Goal: Task Accomplishment & Management: Manage account settings

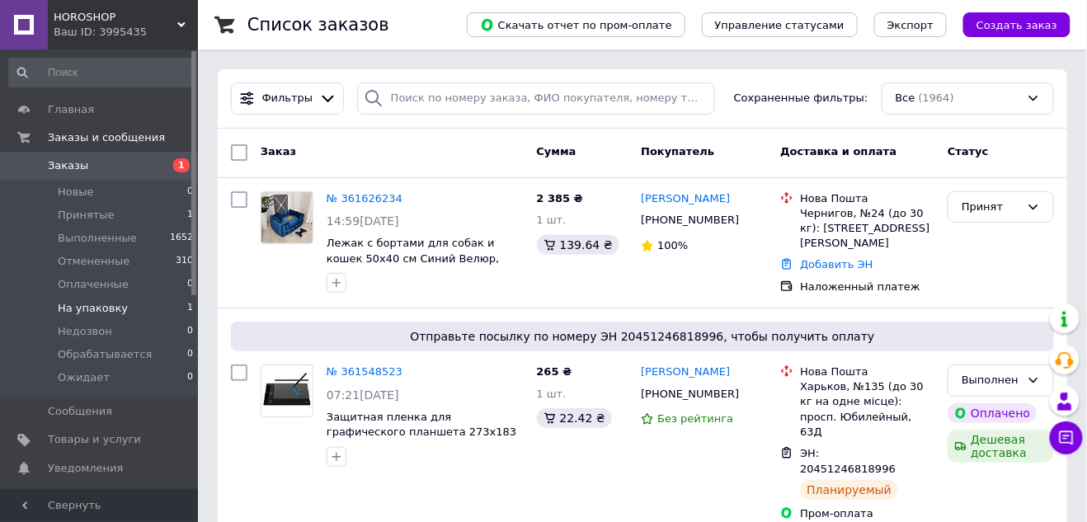
click at [102, 310] on span "На упаковку" at bounding box center [93, 308] width 70 height 15
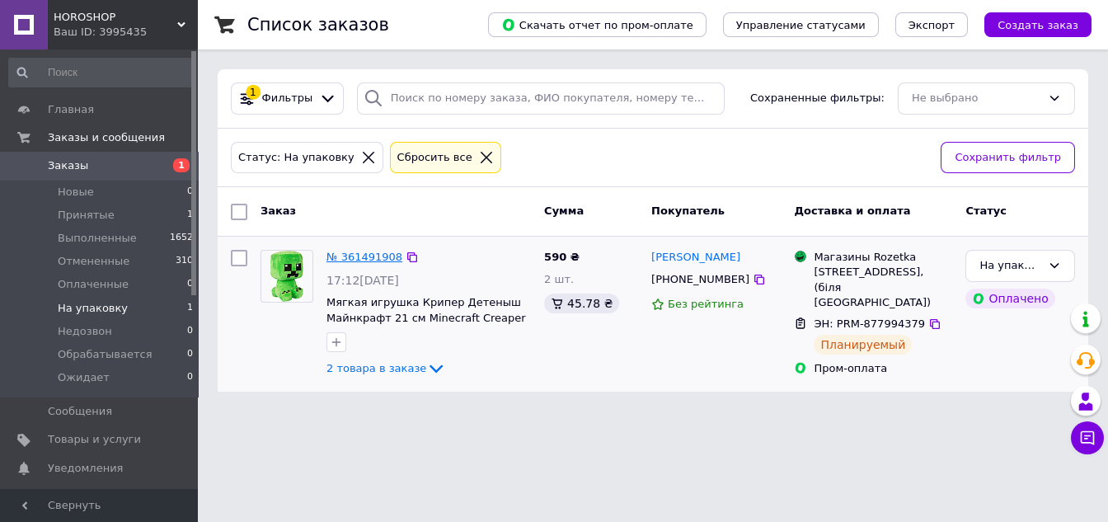
click at [346, 251] on link "№ 361491908" at bounding box center [364, 257] width 76 height 12
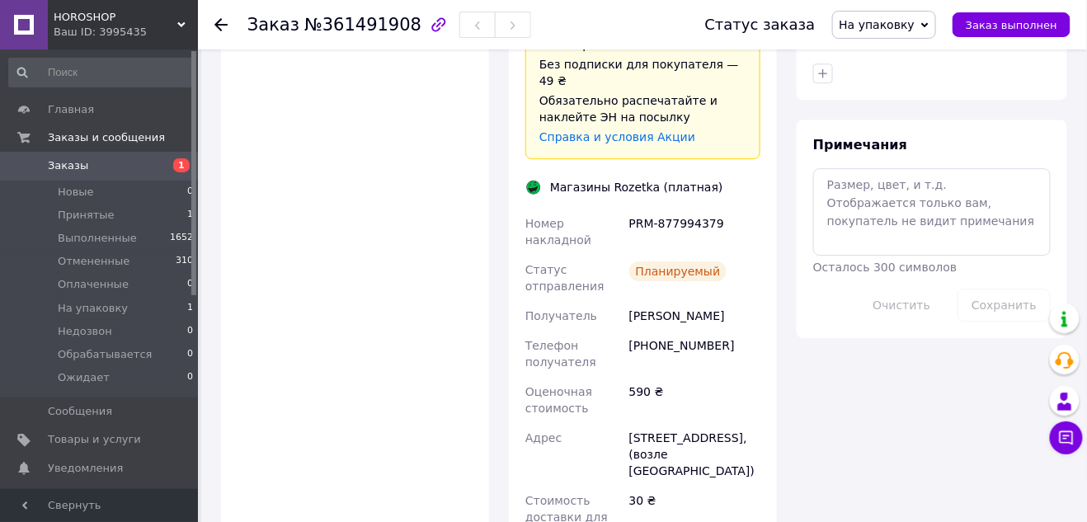
scroll to position [1462, 0]
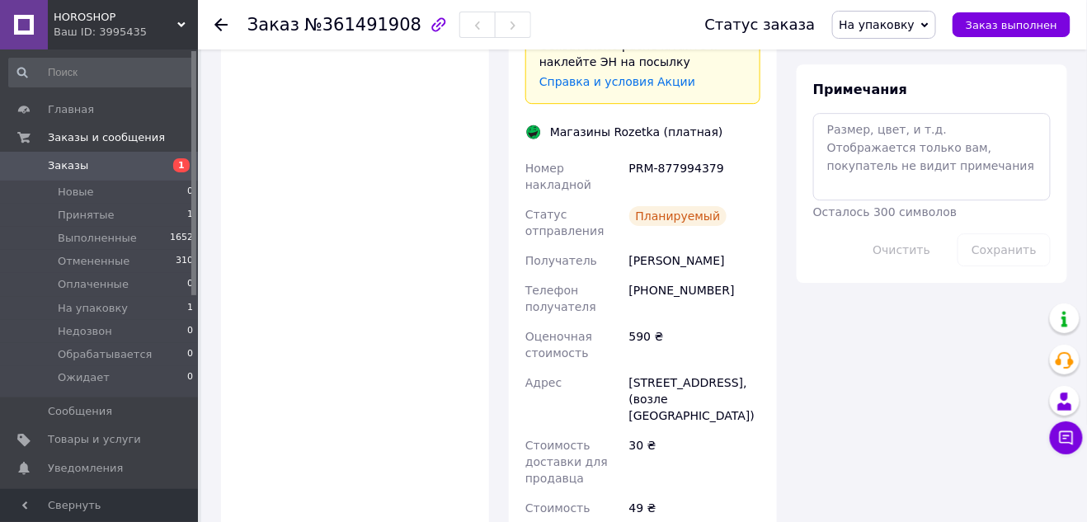
click at [904, 29] on span "На упаковку" at bounding box center [877, 24] width 76 height 13
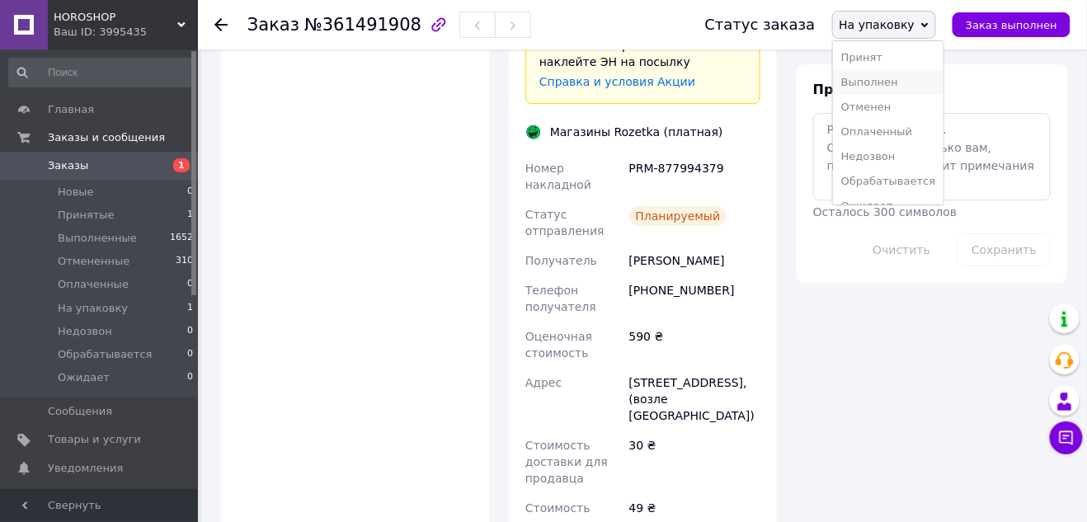
click at [902, 77] on li "Выполнен" at bounding box center [888, 82] width 110 height 25
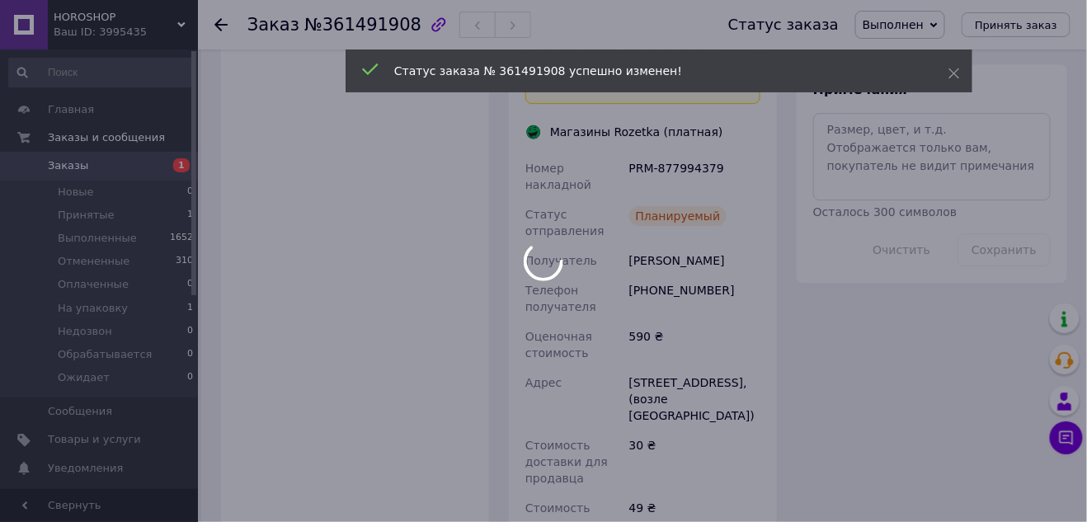
click at [67, 191] on div at bounding box center [543, 261] width 1087 height 522
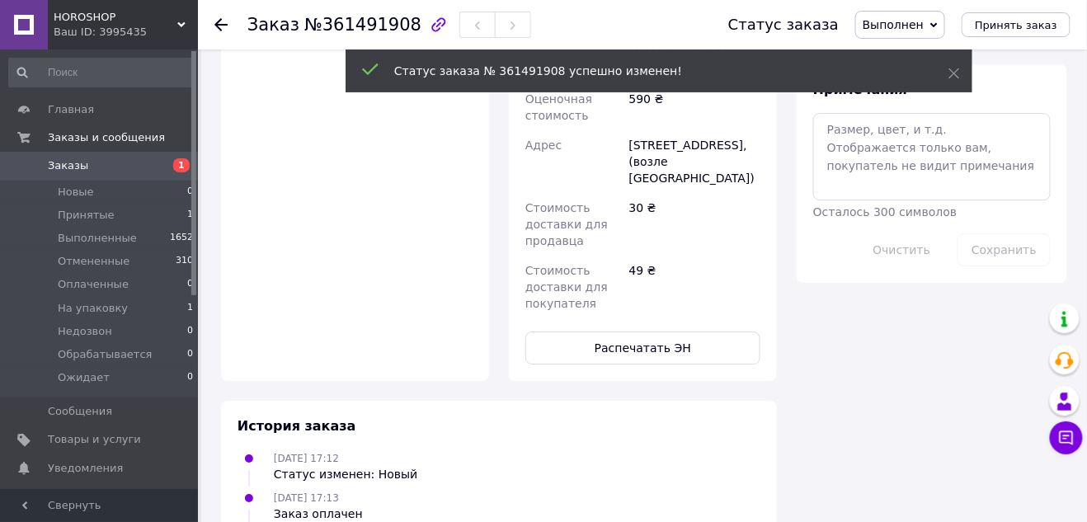
click at [67, 191] on span "Новые" at bounding box center [76, 192] width 36 height 15
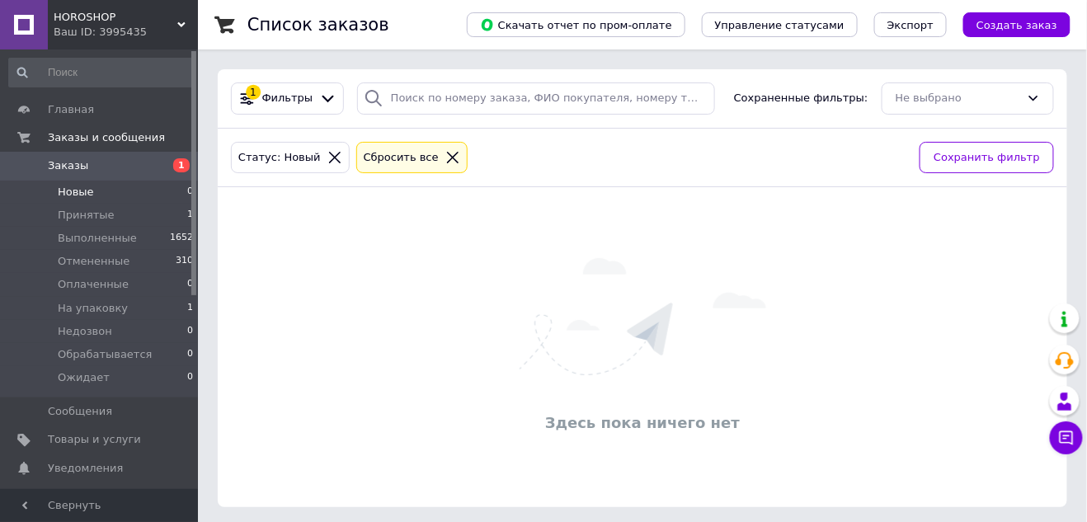
click at [445, 153] on icon at bounding box center [452, 157] width 15 height 15
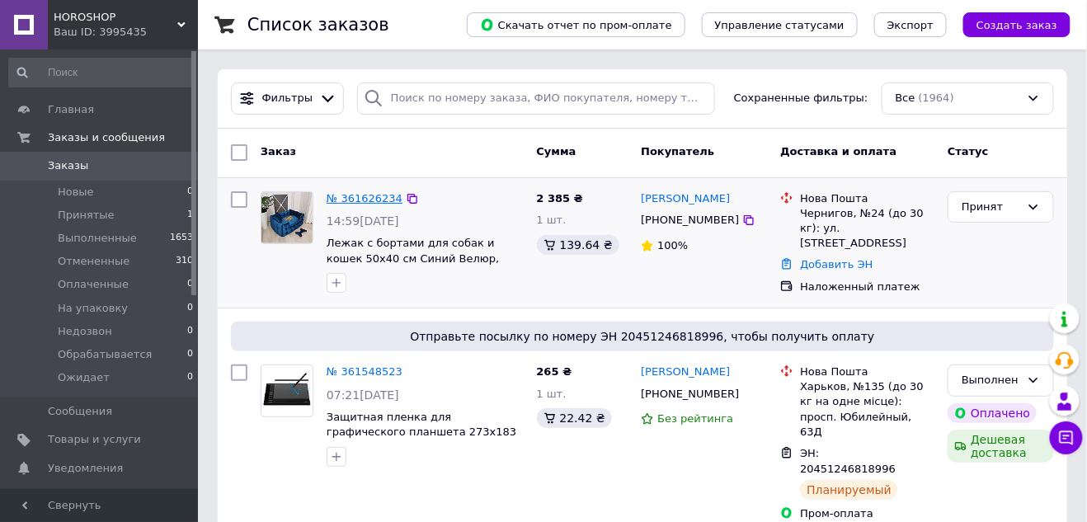
click at [366, 196] on link "№ 361626234" at bounding box center [364, 198] width 76 height 12
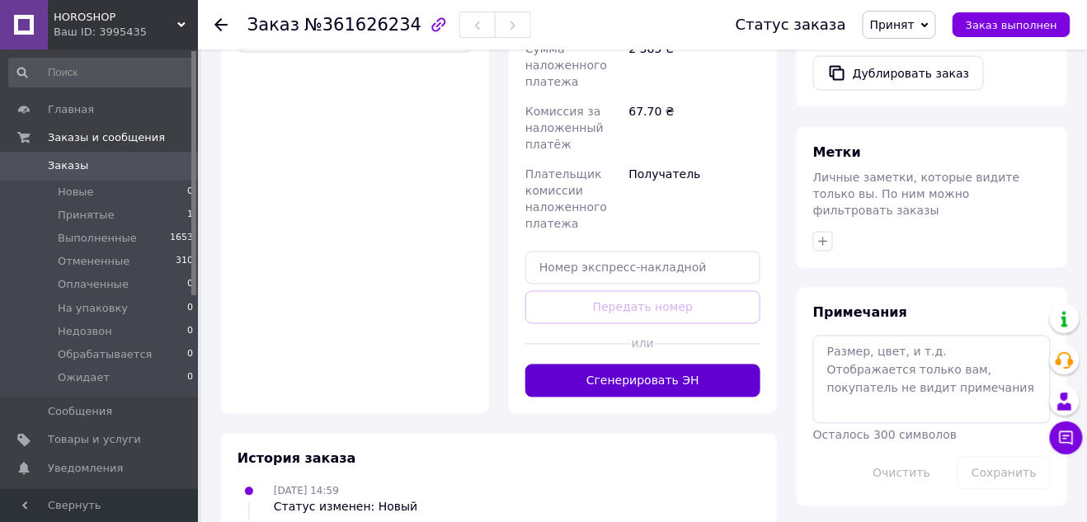
scroll to position [707, 0]
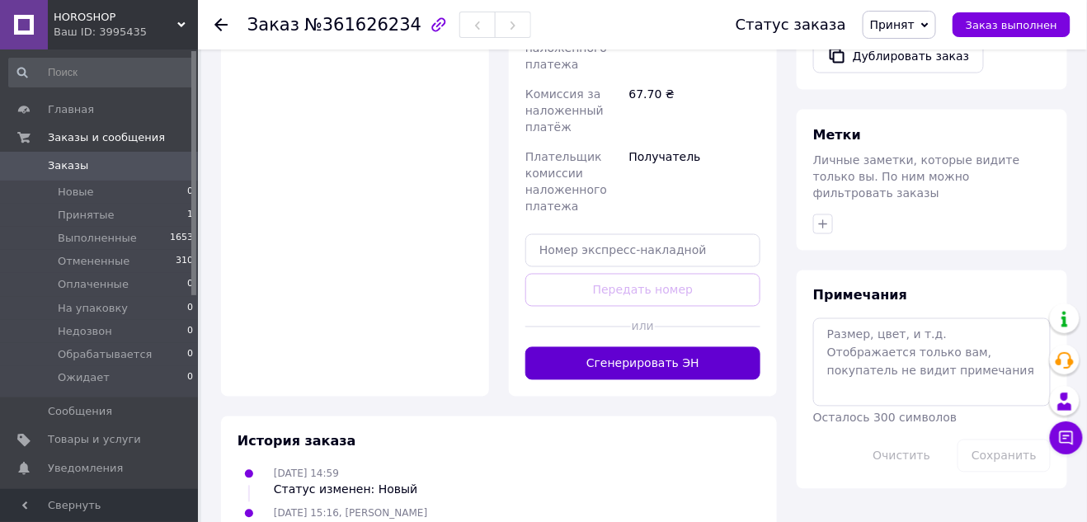
click at [665, 347] on button "Сгенерировать ЭН" at bounding box center [642, 363] width 235 height 33
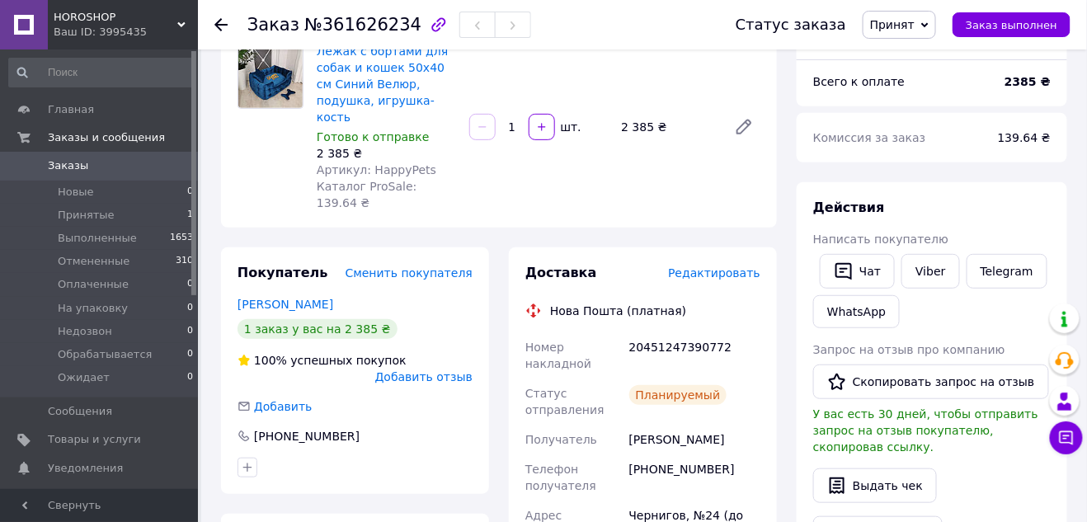
scroll to position [89, 0]
